Goal: Communication & Community: Ask a question

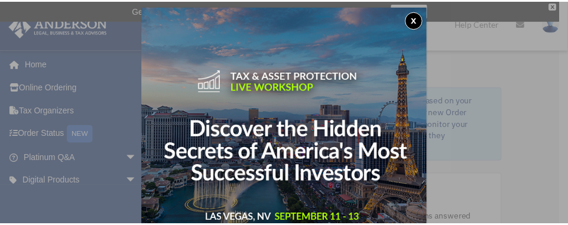
scroll to position [6, 0]
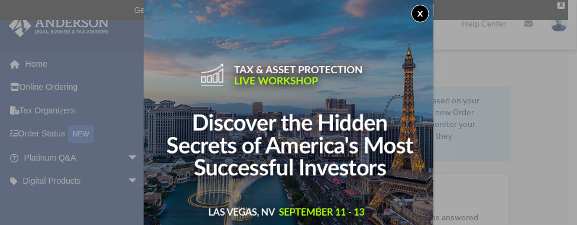
click at [124, 181] on div "x" at bounding box center [288, 112] width 577 height 225
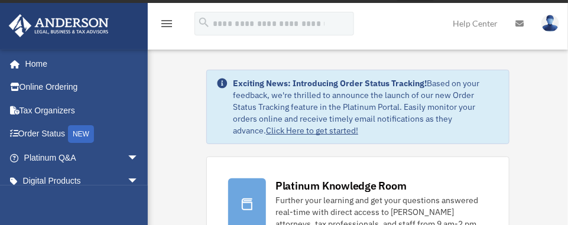
scroll to position [2, 0]
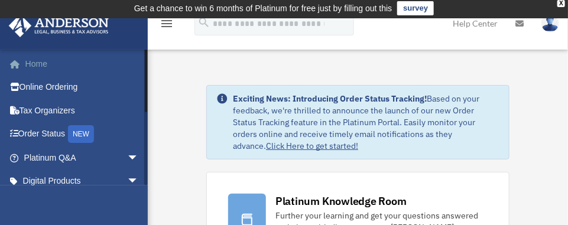
click at [34, 64] on link "Home" at bounding box center [82, 64] width 148 height 24
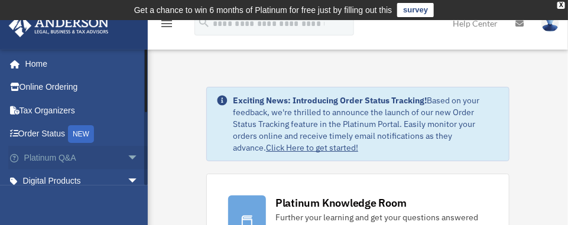
click at [127, 155] on span "arrow_drop_down" at bounding box center [139, 158] width 24 height 24
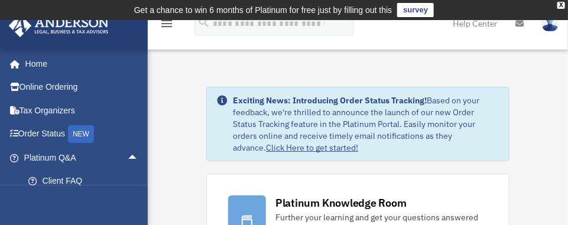
click at [166, 24] on icon "menu" at bounding box center [167, 24] width 14 height 14
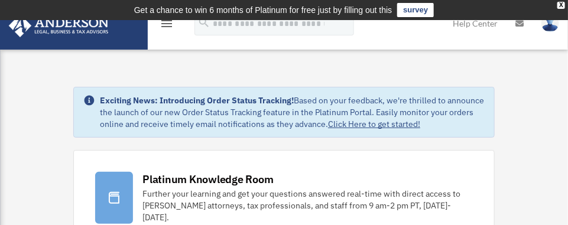
click at [551, 27] on img at bounding box center [550, 23] width 18 height 17
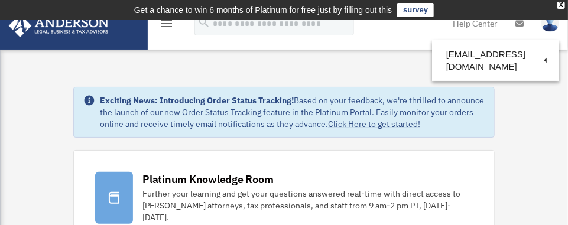
click at [167, 24] on icon "menu" at bounding box center [167, 24] width 14 height 14
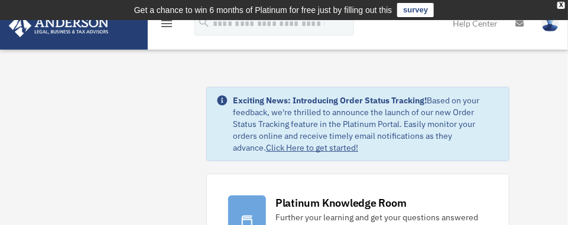
click at [72, 22] on img at bounding box center [58, 25] width 107 height 23
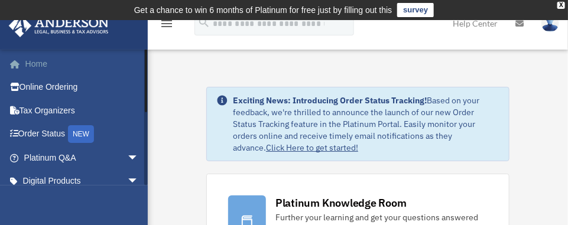
click at [34, 64] on link "Home" at bounding box center [82, 64] width 148 height 24
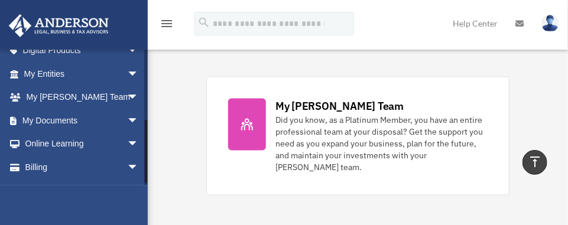
scroll to position [116, 0]
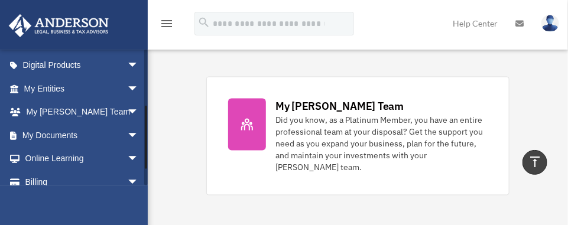
drag, startPoint x: 144, startPoint y: 80, endPoint x: 148, endPoint y: 137, distance: 57.4
click at [127, 86] on span "arrow_drop_down" at bounding box center [139, 89] width 24 height 24
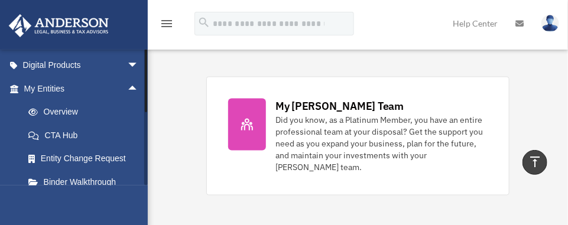
scroll to position [0, 0]
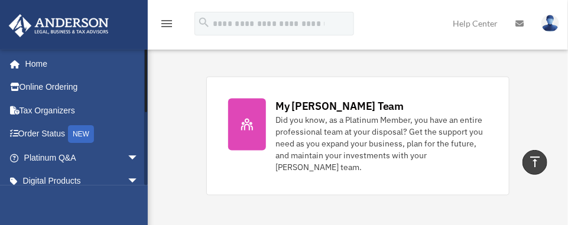
click at [145, 73] on div at bounding box center [146, 117] width 4 height 136
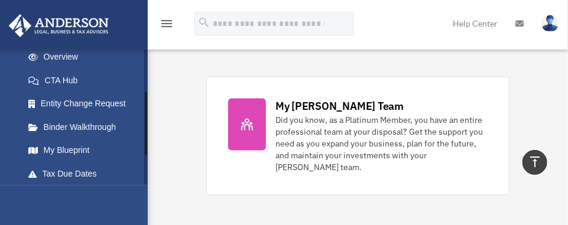
scroll to position [180, 0]
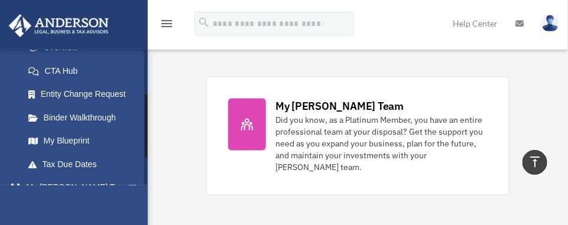
drag, startPoint x: 145, startPoint y: 67, endPoint x: 146, endPoint y: 113, distance: 45.5
click at [146, 113] on div at bounding box center [146, 126] width 2 height 63
click at [63, 136] on link "My Blueprint" at bounding box center [87, 141] width 140 height 24
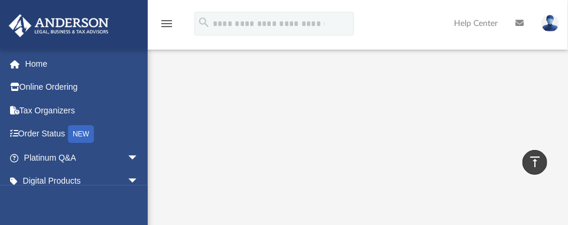
scroll to position [167, 0]
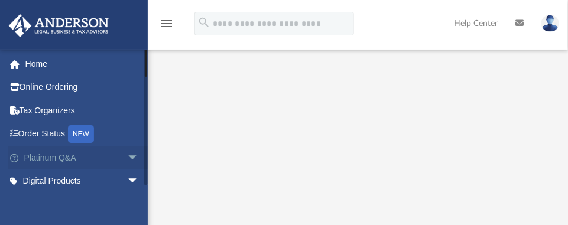
click at [127, 158] on span "arrow_drop_down" at bounding box center [139, 158] width 24 height 24
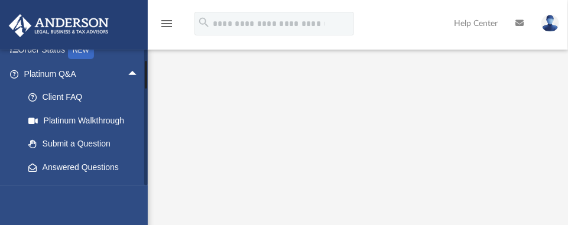
scroll to position [93, 0]
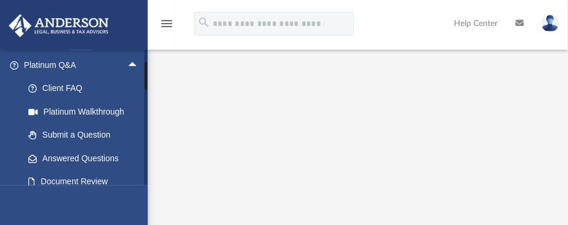
drag, startPoint x: 146, startPoint y: 76, endPoint x: 145, endPoint y: 89, distance: 13.6
click at [145, 89] on div at bounding box center [146, 76] width 2 height 28
click at [51, 134] on link "Submit a Question" at bounding box center [87, 135] width 140 height 24
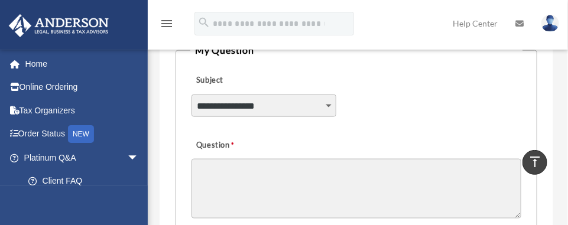
scroll to position [364, 0]
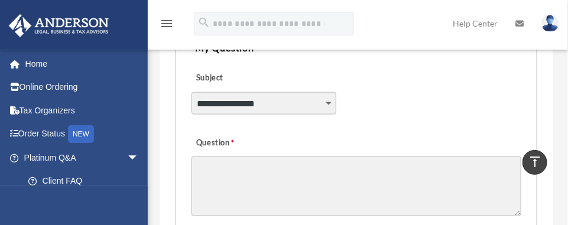
drag, startPoint x: 327, startPoint y: 101, endPoint x: 321, endPoint y: 96, distance: 7.1
click at [327, 101] on select "**********" at bounding box center [263, 103] width 145 height 22
select select "******"
click at [191, 92] on select "**********" at bounding box center [263, 103] width 145 height 22
click at [205, 170] on textarea "Question" at bounding box center [356, 187] width 330 height 60
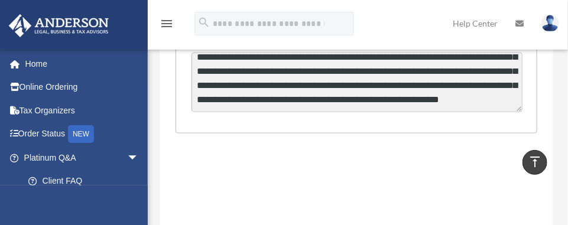
scroll to position [58, 0]
type textarea "**********"
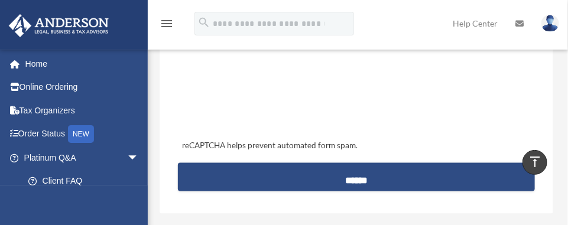
scroll to position [609, 0]
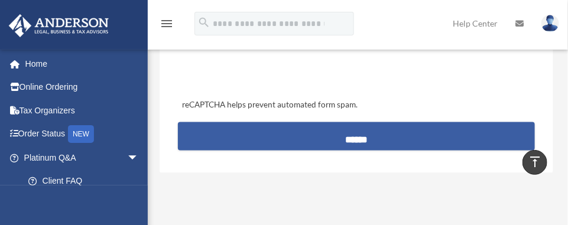
click at [360, 123] on input "******" at bounding box center [356, 136] width 357 height 28
